Goal: Complete application form

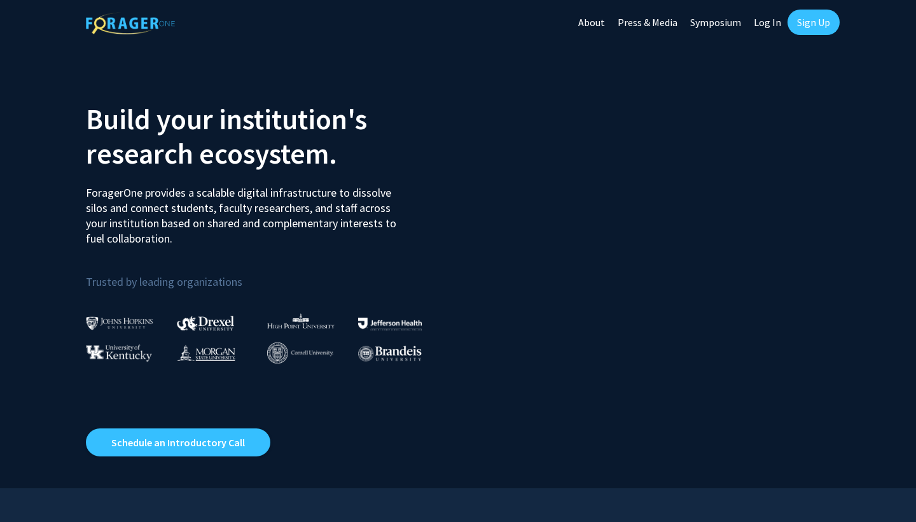
click at [763, 22] on link "Log In" at bounding box center [767, 22] width 40 height 45
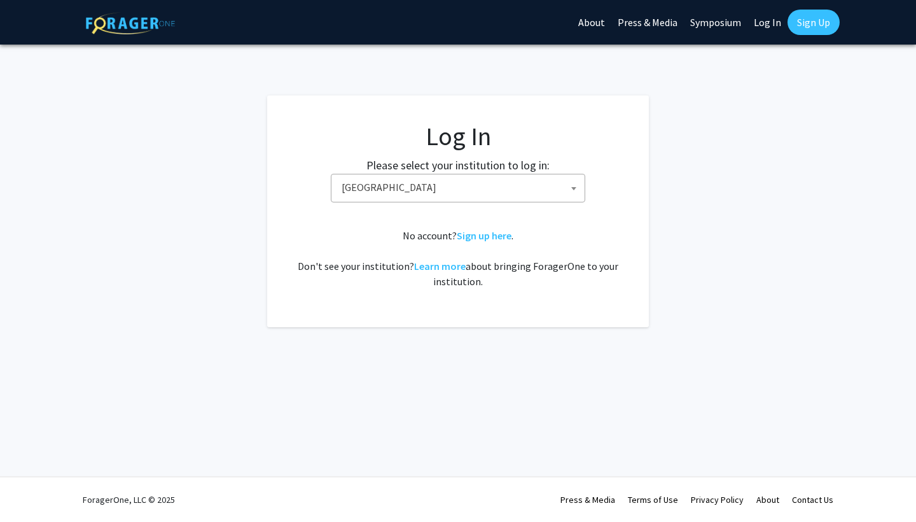
click at [463, 186] on span "[GEOGRAPHIC_DATA]" at bounding box center [461, 187] width 248 height 26
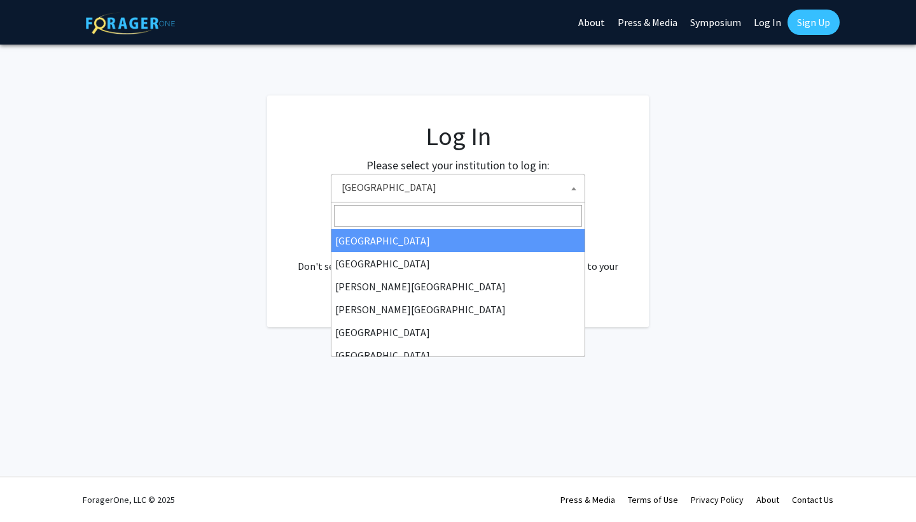
scroll to position [417, 0]
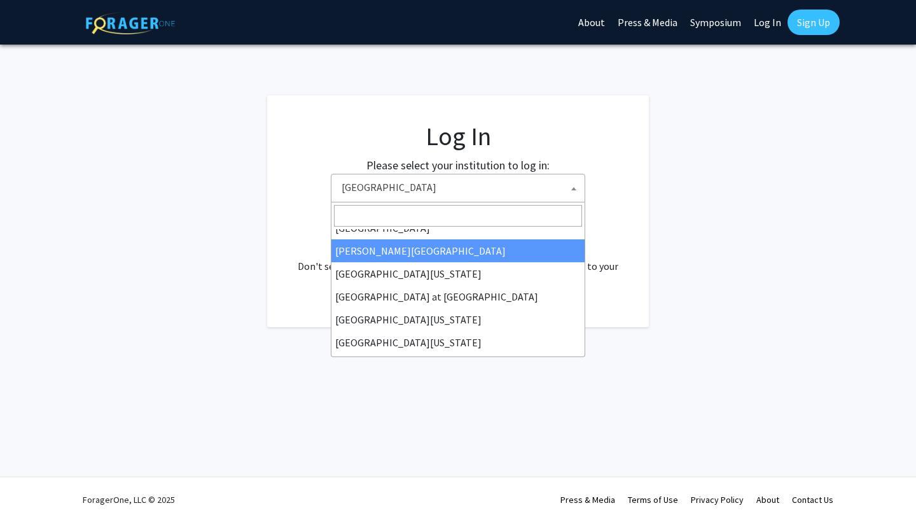
select select "24"
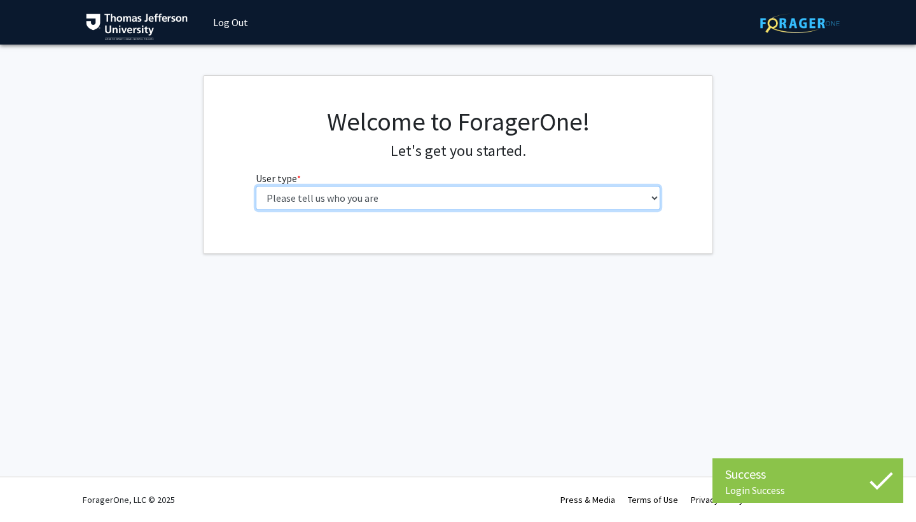
click at [521, 201] on select "Please tell us who you are Undergraduate Student Master's Student Doctoral Cand…" at bounding box center [458, 198] width 405 height 24
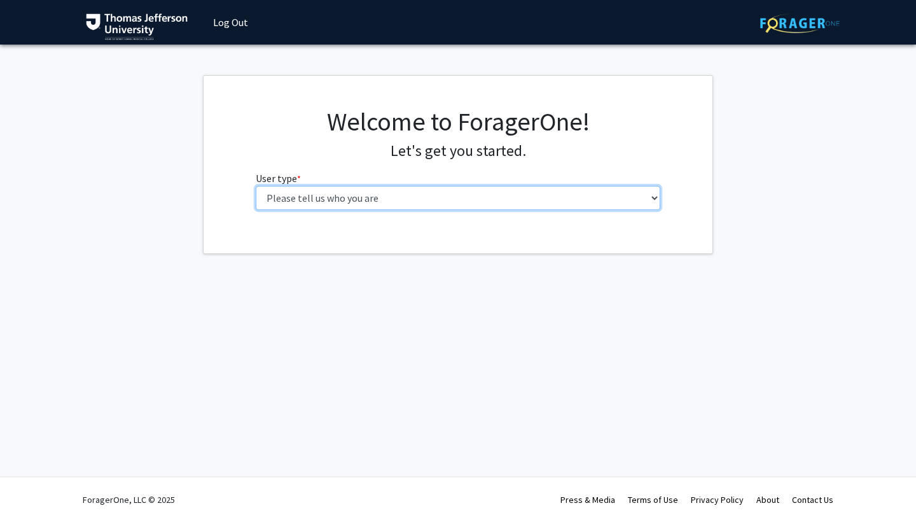
select select "3: doc"
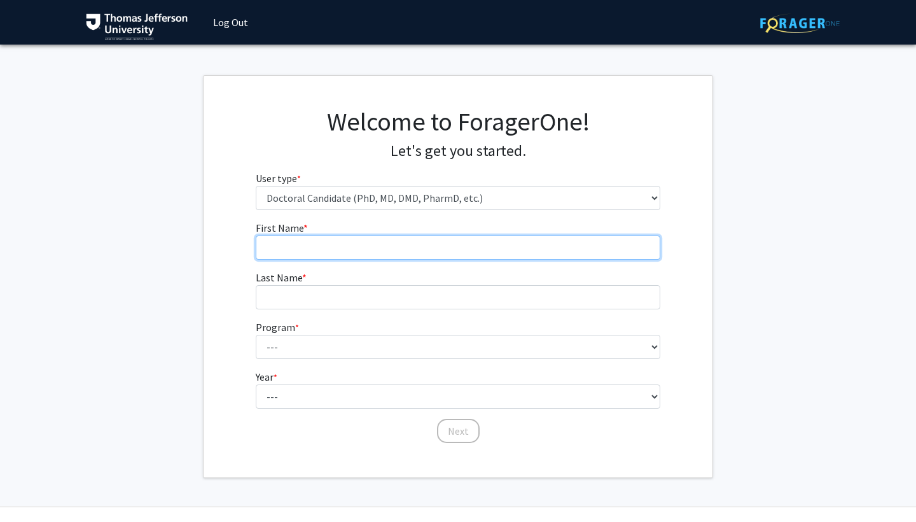
click at [448, 246] on input "First Name * required" at bounding box center [458, 247] width 405 height 24
type input "[PERSON_NAME]"
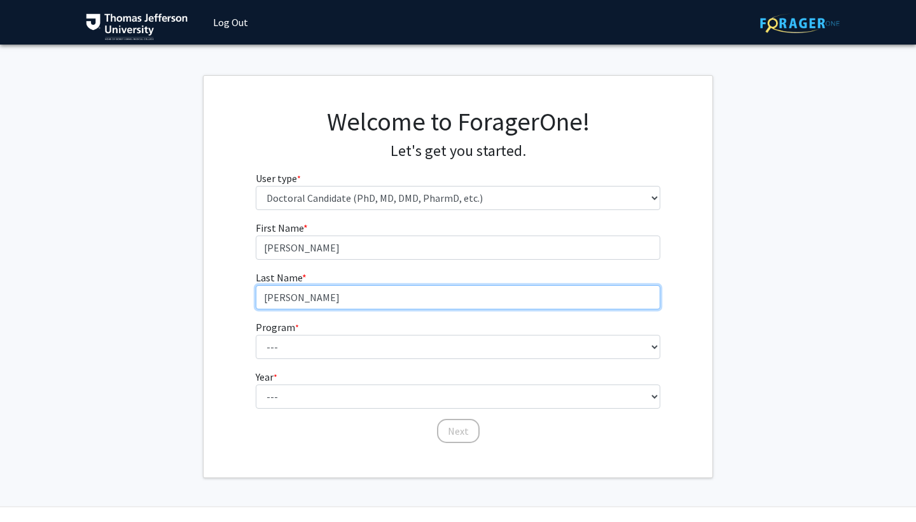
type input "[PERSON_NAME]"
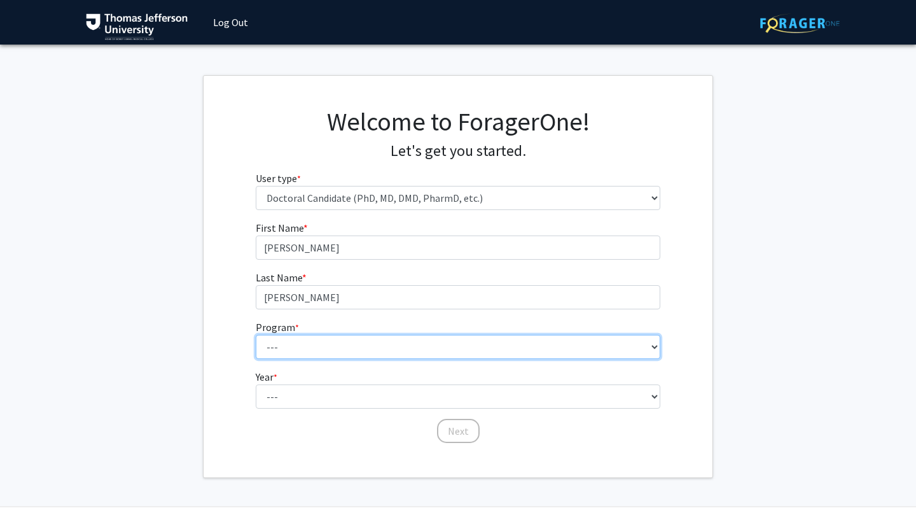
click at [522, 337] on select "--- Accelerated 3+3 BS in Health Sciences/Doctor of [MEDICAL_DATA] Accelerated …" at bounding box center [458, 347] width 405 height 24
select select "35: 815"
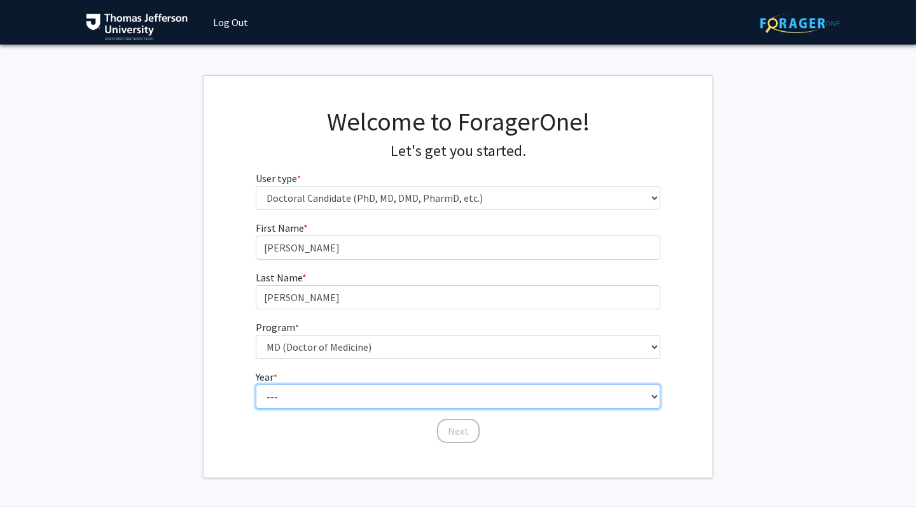
click at [330, 401] on select "--- First Year Second Year Third Year Fourth Year Fifth Year Sixth Year Seventh…" at bounding box center [458, 396] width 405 height 24
select select "1: first_year"
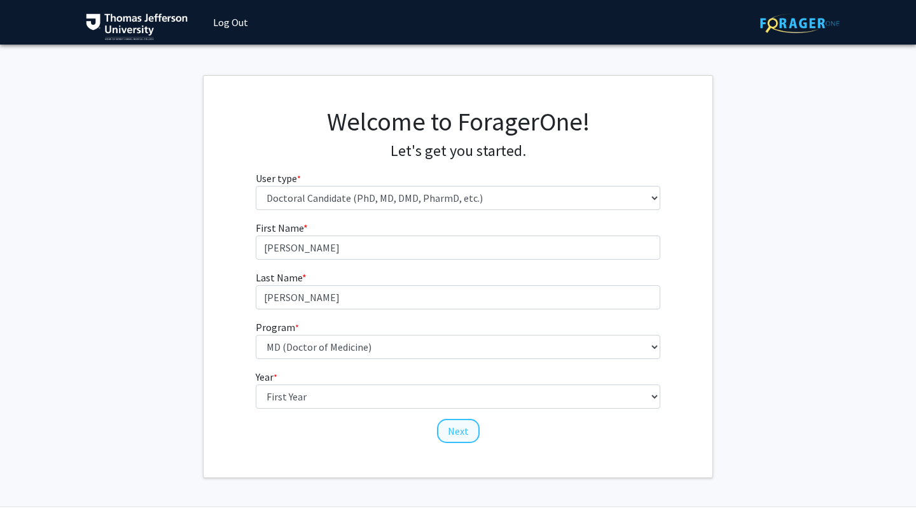
click at [454, 427] on button "Next" at bounding box center [458, 431] width 43 height 24
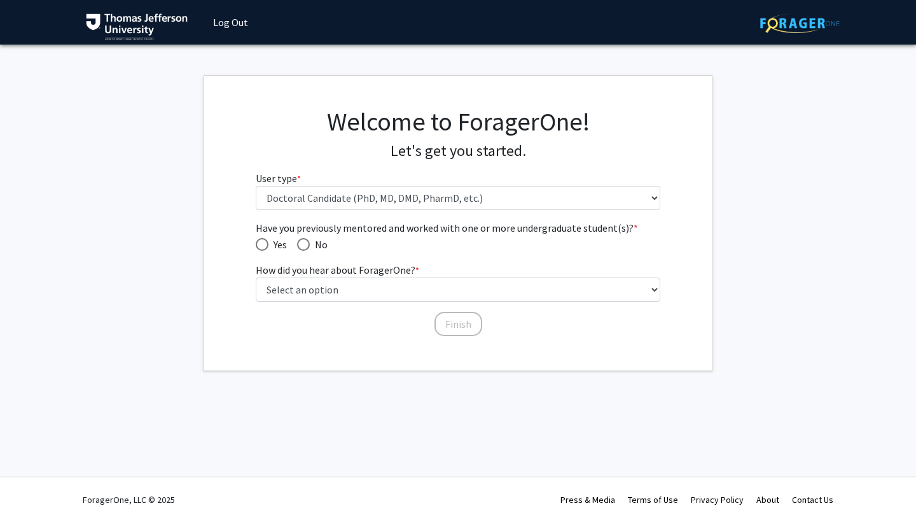
click at [317, 242] on span "No" at bounding box center [319, 244] width 18 height 15
click at [310, 242] on input "No" at bounding box center [303, 244] width 13 height 13
radio input "true"
click at [284, 237] on span "Yes" at bounding box center [277, 244] width 18 height 15
click at [268, 238] on input "Yes" at bounding box center [262, 244] width 13 height 13
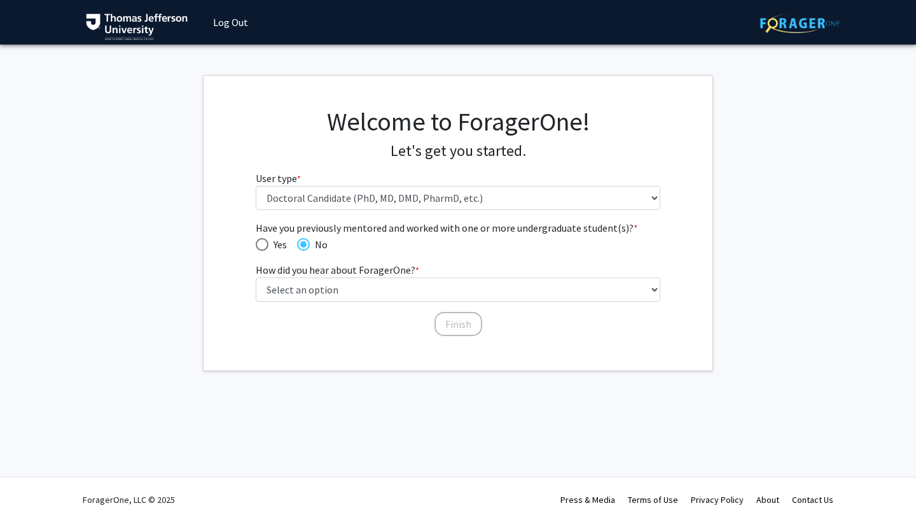
radio input "true"
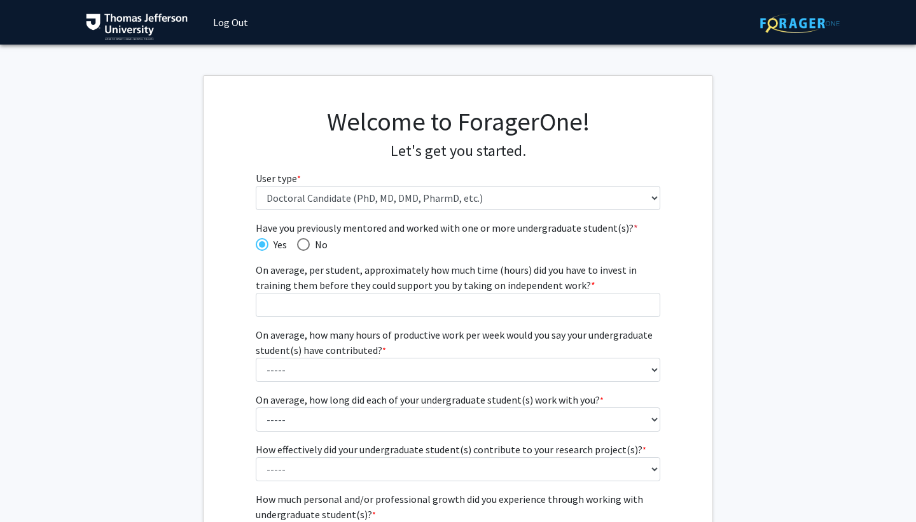
click at [312, 244] on span "No" at bounding box center [319, 244] width 18 height 15
click at [310, 244] on input "No" at bounding box center [303, 244] width 13 height 13
radio input "true"
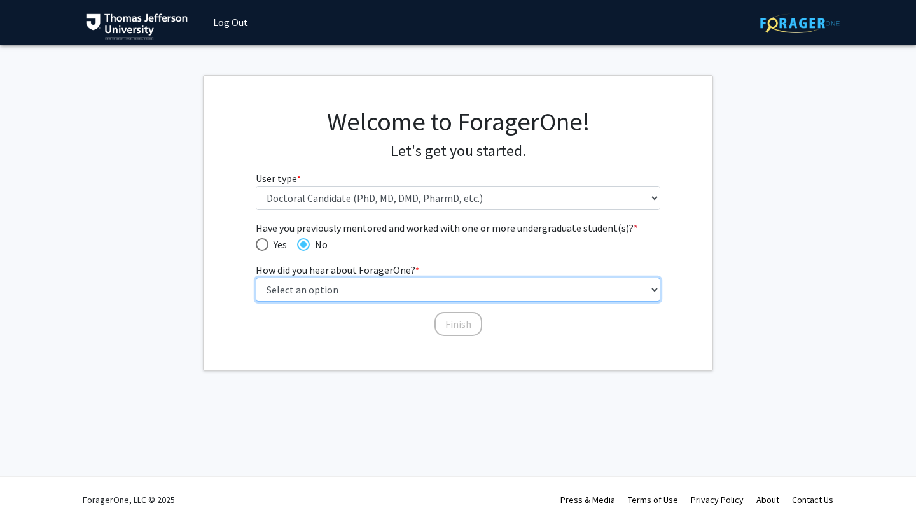
select select "2: faculty_recommendation"
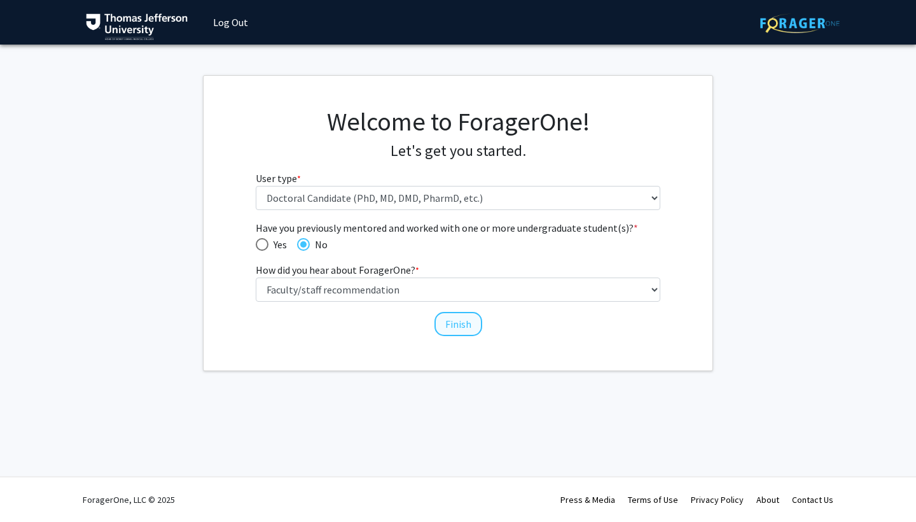
click at [451, 325] on button "Finish" at bounding box center [458, 324] width 48 height 24
